Goal: Task Accomplishment & Management: Use online tool/utility

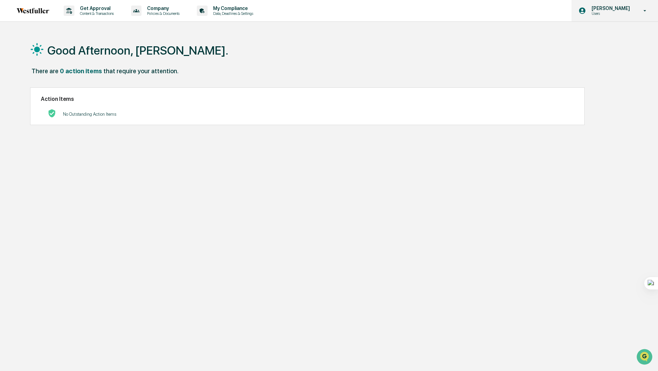
click at [615, 12] on p "Users" at bounding box center [609, 13] width 47 height 5
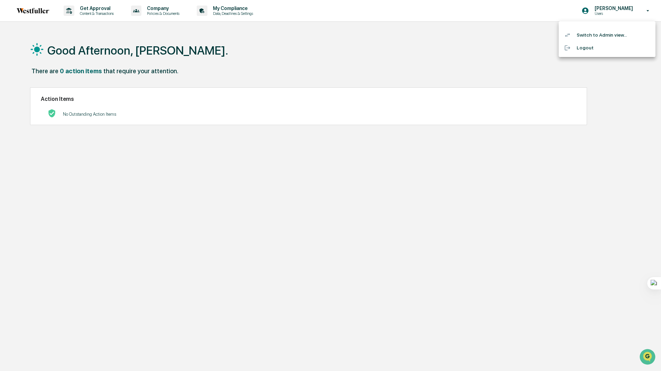
click at [588, 34] on li "Switch to Admin view..." at bounding box center [607, 35] width 97 height 13
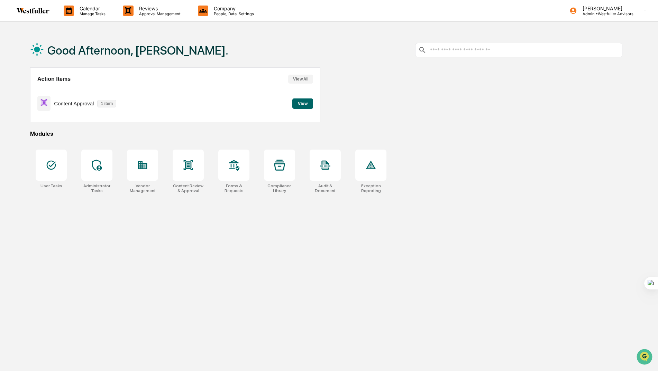
click at [304, 107] on button "View" at bounding box center [302, 104] width 21 height 10
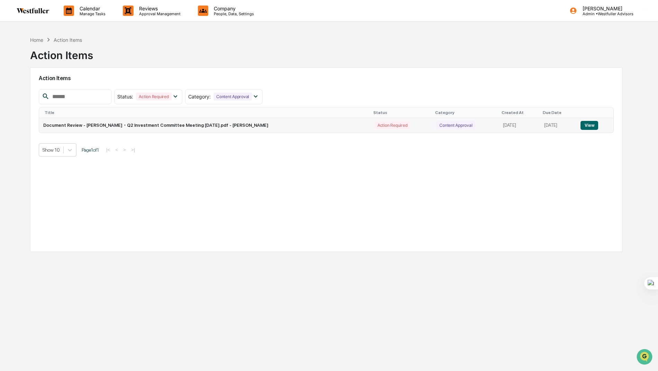
click at [590, 125] on button "View" at bounding box center [589, 125] width 18 height 9
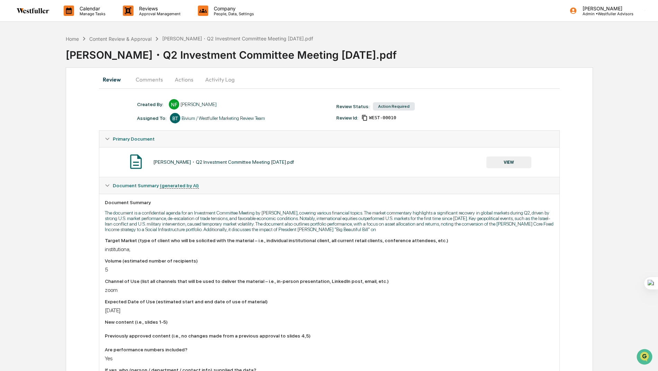
click at [145, 78] on button "Comments" at bounding box center [149, 79] width 38 height 17
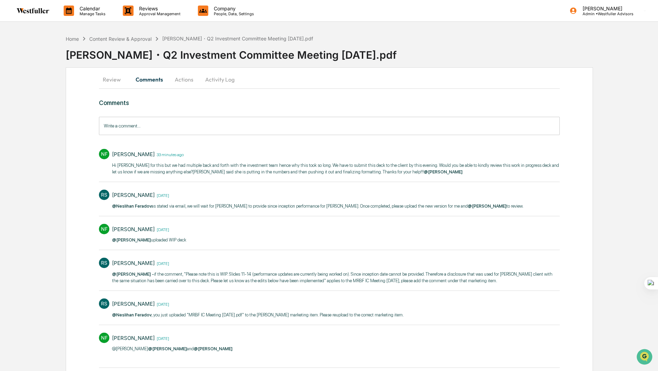
click at [108, 83] on button "Review" at bounding box center [114, 79] width 31 height 17
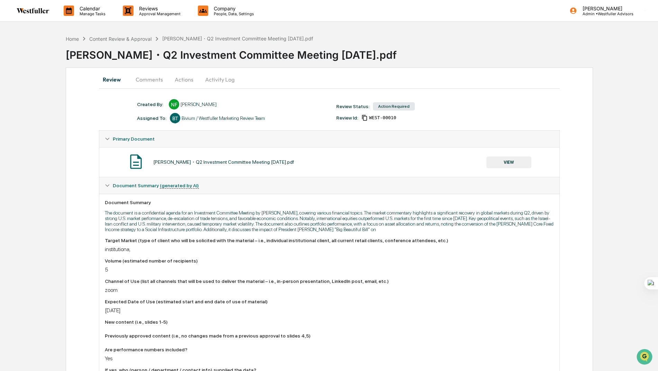
click at [505, 157] on button "VIEW" at bounding box center [508, 163] width 45 height 12
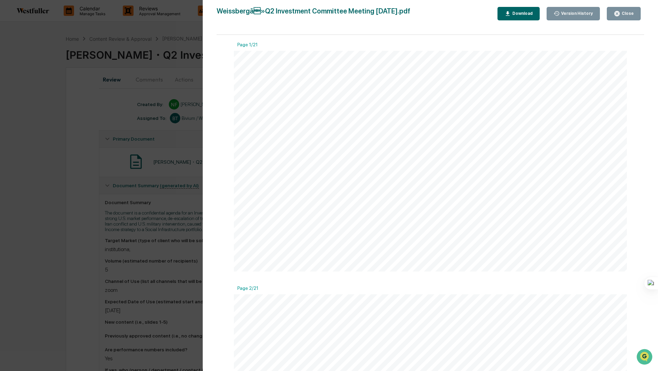
click at [519, 14] on div "Download" at bounding box center [522, 13] width 22 height 5
drag, startPoint x: 91, startPoint y: 124, endPoint x: 187, endPoint y: 106, distance: 97.5
click at [91, 124] on div "Version History [DATE] 08:16 PM [PERSON_NAME] [DATE] 06:26 PM Neslihan Feradov …" at bounding box center [329, 185] width 658 height 371
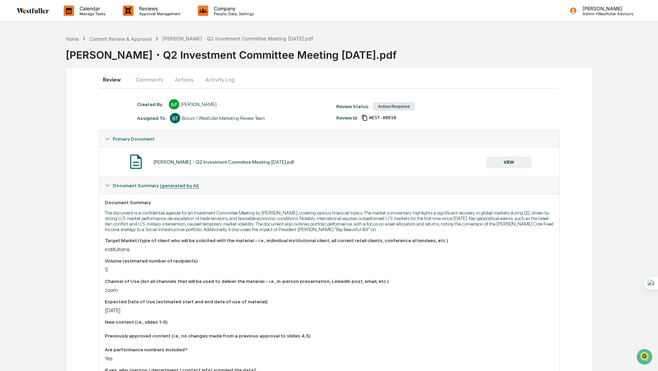
click at [159, 79] on button "Comments" at bounding box center [149, 79] width 38 height 17
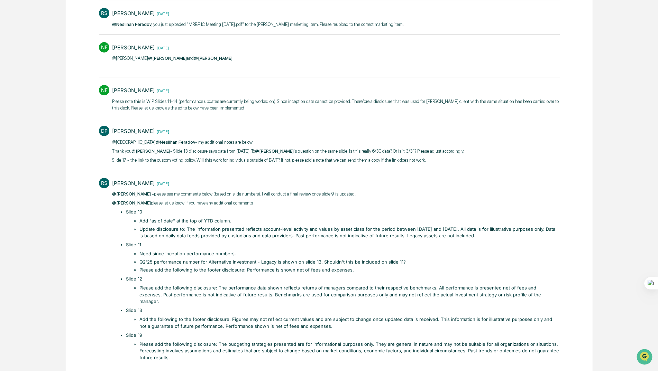
scroll to position [279, 0]
